Goal: Find specific page/section: Find specific page/section

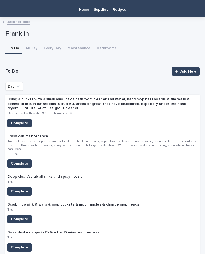
scroll to position [10, 0]
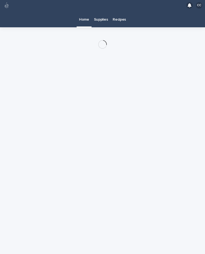
scroll to position [10, 0]
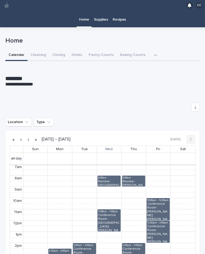
click at [38, 51] on button "Cleaning" at bounding box center [39, 55] width 22 height 11
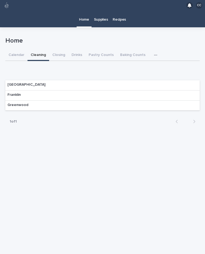
click at [24, 90] on div "Franklin" at bounding box center [102, 95] width 195 height 10
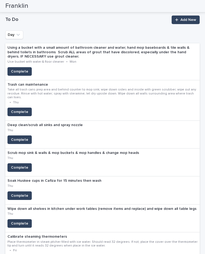
scroll to position [62, 0]
